Goal: Navigation & Orientation: Find specific page/section

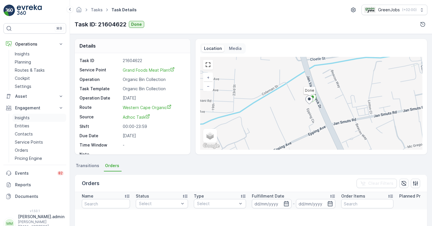
click at [25, 116] on p "Insights" at bounding box center [22, 118] width 15 height 6
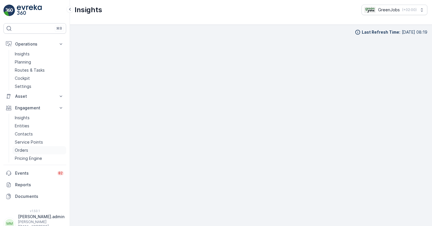
click at [23, 150] on p "Orders" at bounding box center [21, 151] width 13 height 6
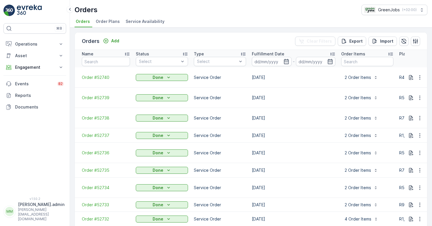
scroll to position [7, 0]
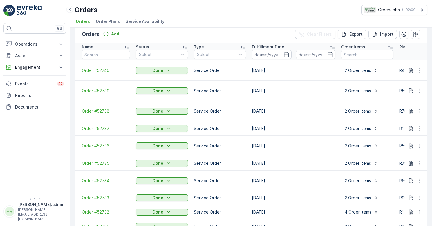
click at [293, 121] on td "[DATE]" at bounding box center [293, 128] width 89 height 15
click at [387, 53] on input "text" at bounding box center [367, 54] width 52 height 9
click at [377, 68] on icon "button" at bounding box center [376, 70] width 5 height 5
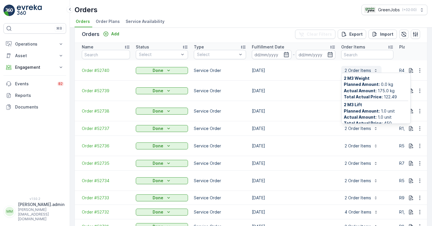
click at [377, 68] on icon "button" at bounding box center [376, 70] width 5 height 5
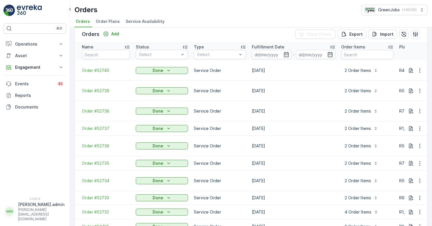
scroll to position [0, 0]
click at [200, 86] on div at bounding box center [199, 87] width 5 height 5
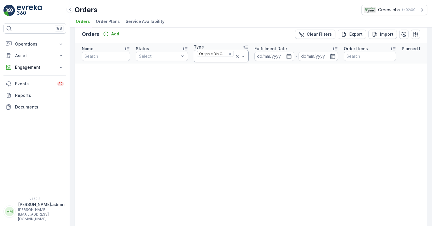
click at [235, 55] on icon at bounding box center [238, 56] width 6 height 6
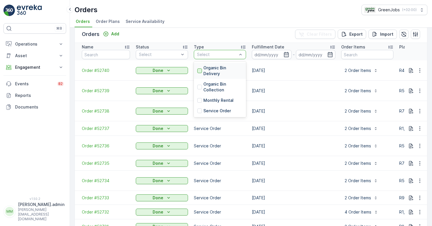
click at [200, 70] on div at bounding box center [199, 71] width 5 height 5
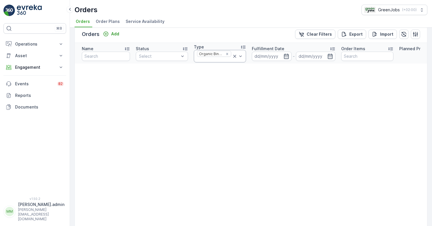
click at [235, 57] on icon at bounding box center [234, 56] width 3 height 3
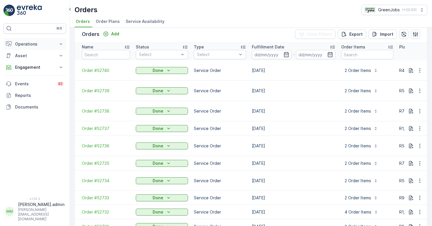
click at [28, 45] on p "Operations" at bounding box center [34, 44] width 39 height 6
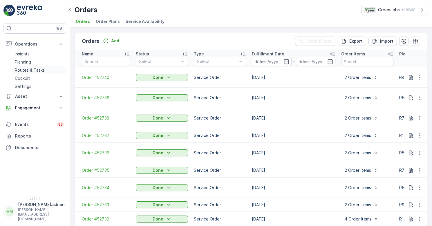
click at [31, 71] on p "Routes & Tasks" at bounding box center [30, 70] width 30 height 6
